Goal: Task Accomplishment & Management: Use online tool/utility

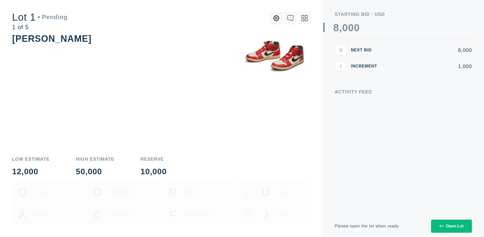
click at [451, 226] on div "Open Lot" at bounding box center [451, 226] width 24 height 5
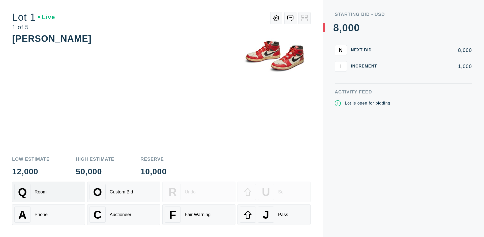
click at [49, 192] on div "Q Room" at bounding box center [48, 192] width 69 height 16
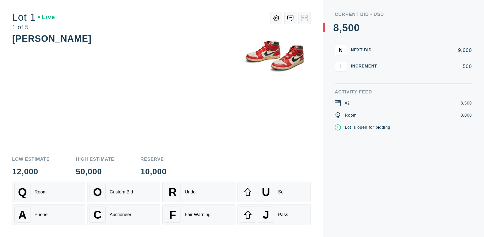
click at [49, 192] on div "Q Room" at bounding box center [48, 192] width 69 height 16
click at [49, 215] on div "A Phone" at bounding box center [48, 215] width 69 height 16
